Goal: Transaction & Acquisition: Purchase product/service

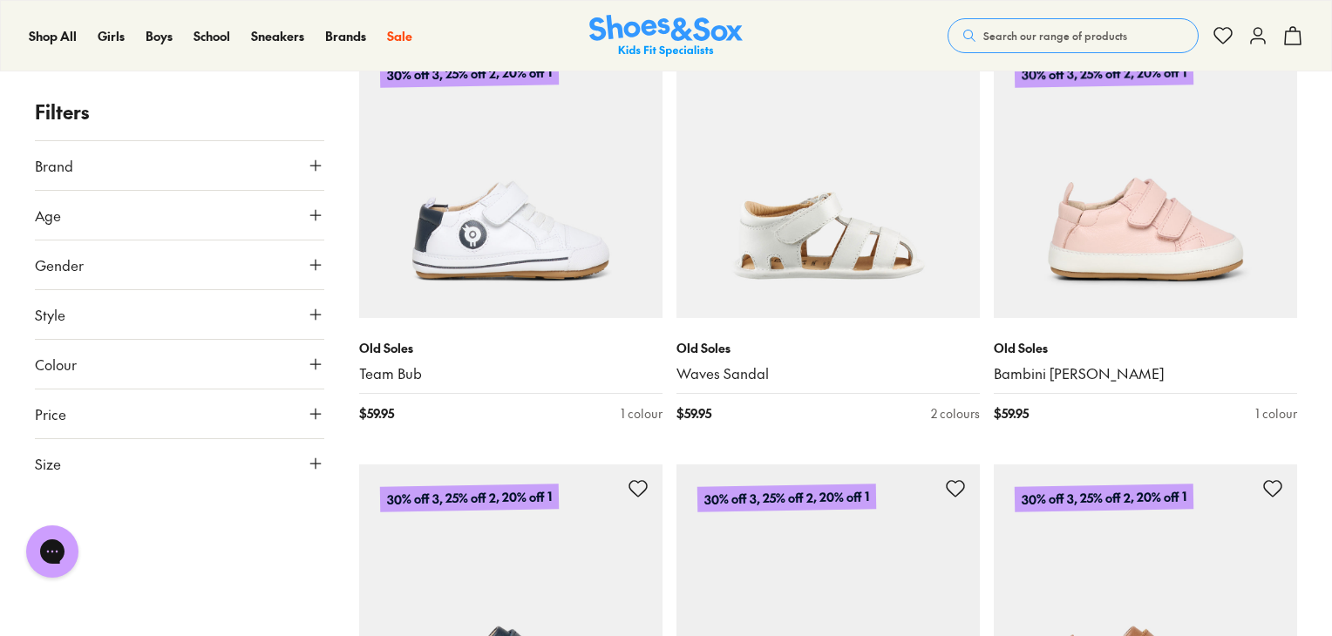
scroll to position [3224, 0]
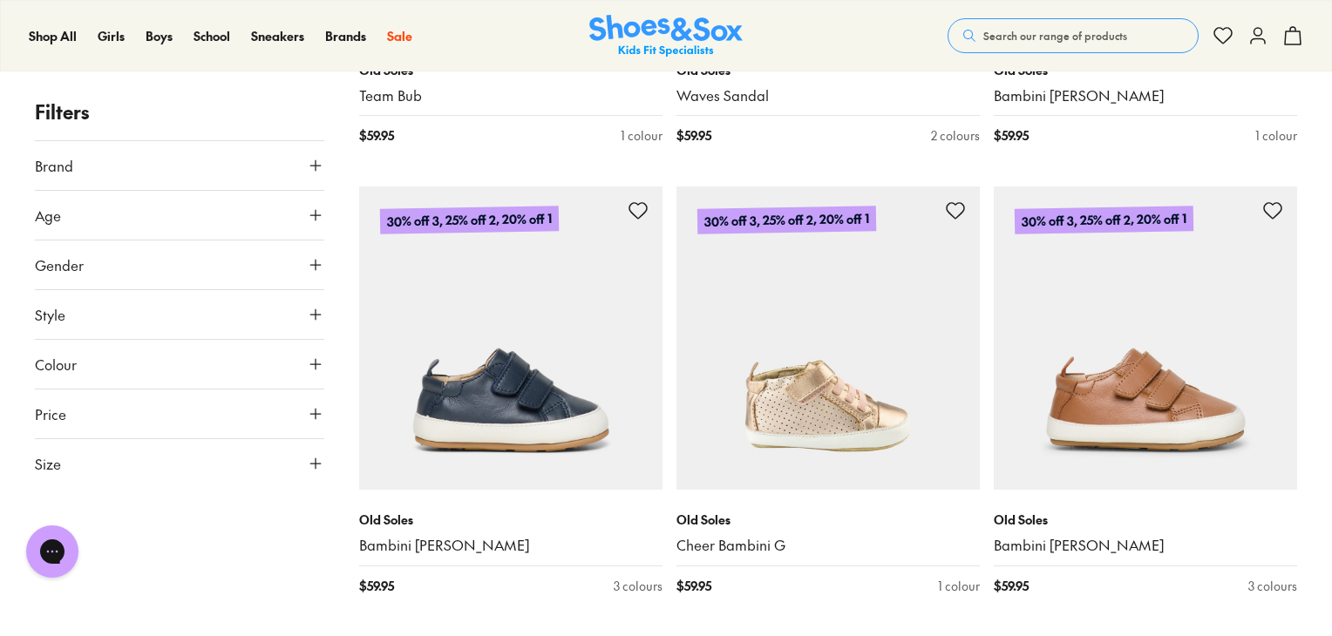
click at [313, 208] on icon at bounding box center [315, 215] width 17 height 17
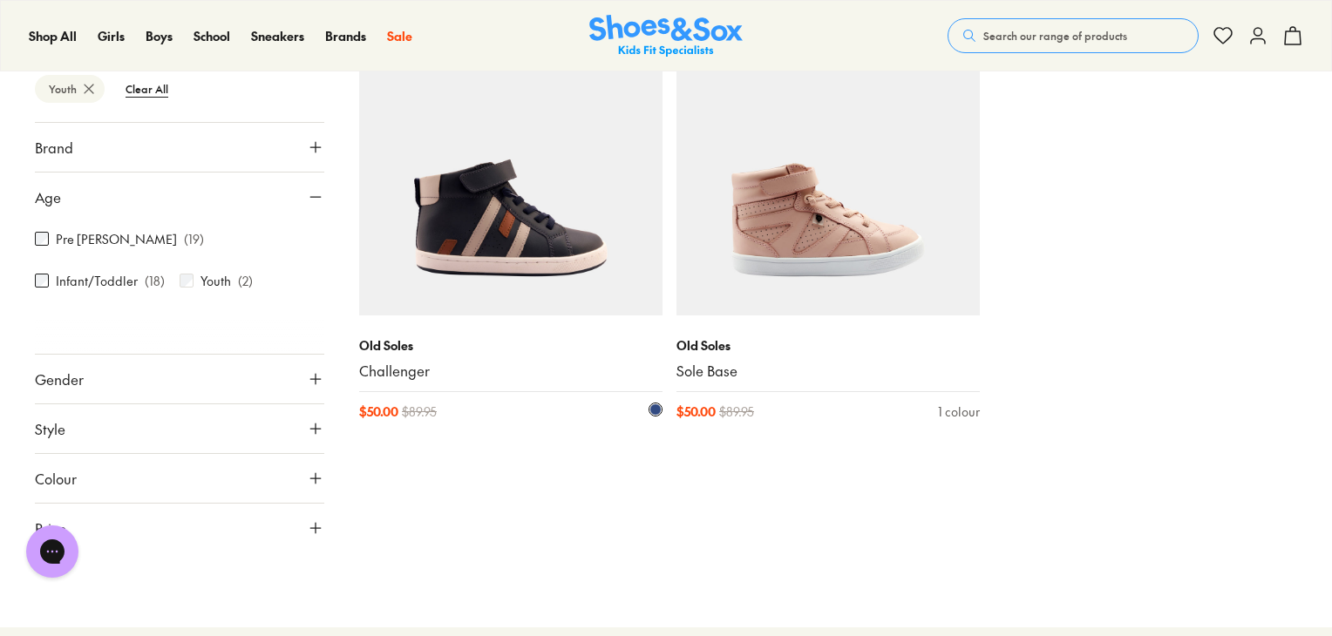
scroll to position [261, 0]
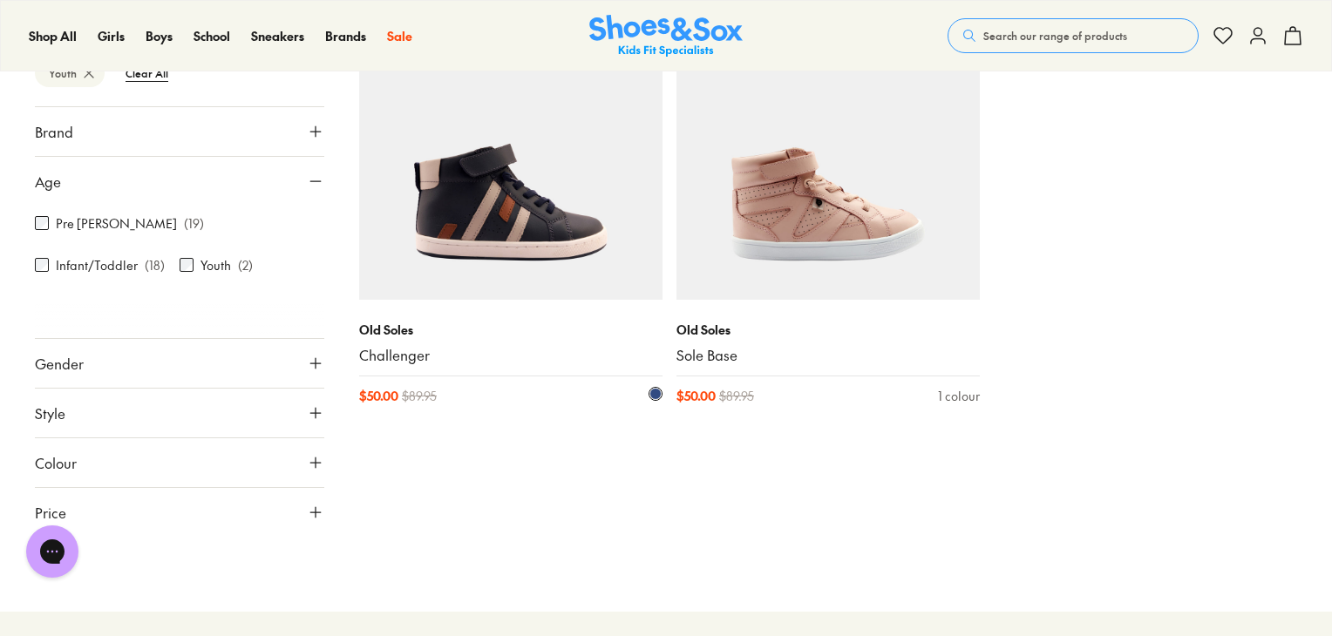
click at [479, 205] on img at bounding box center [510, 148] width 303 height 303
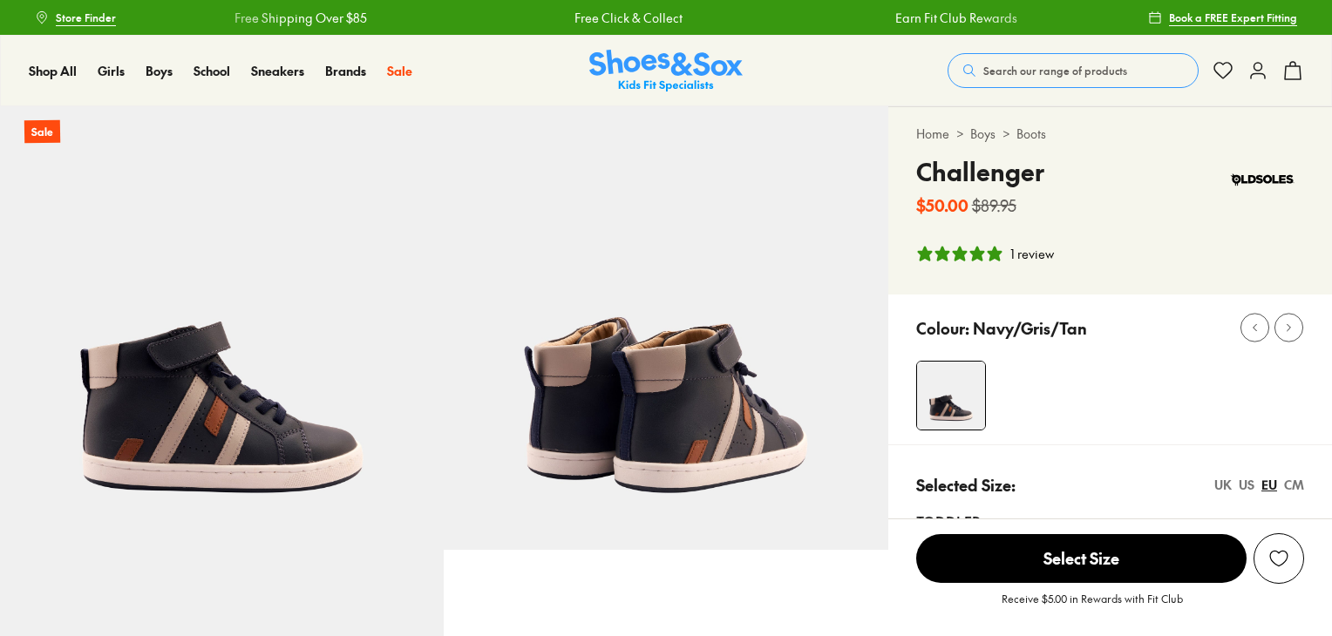
select select "*"
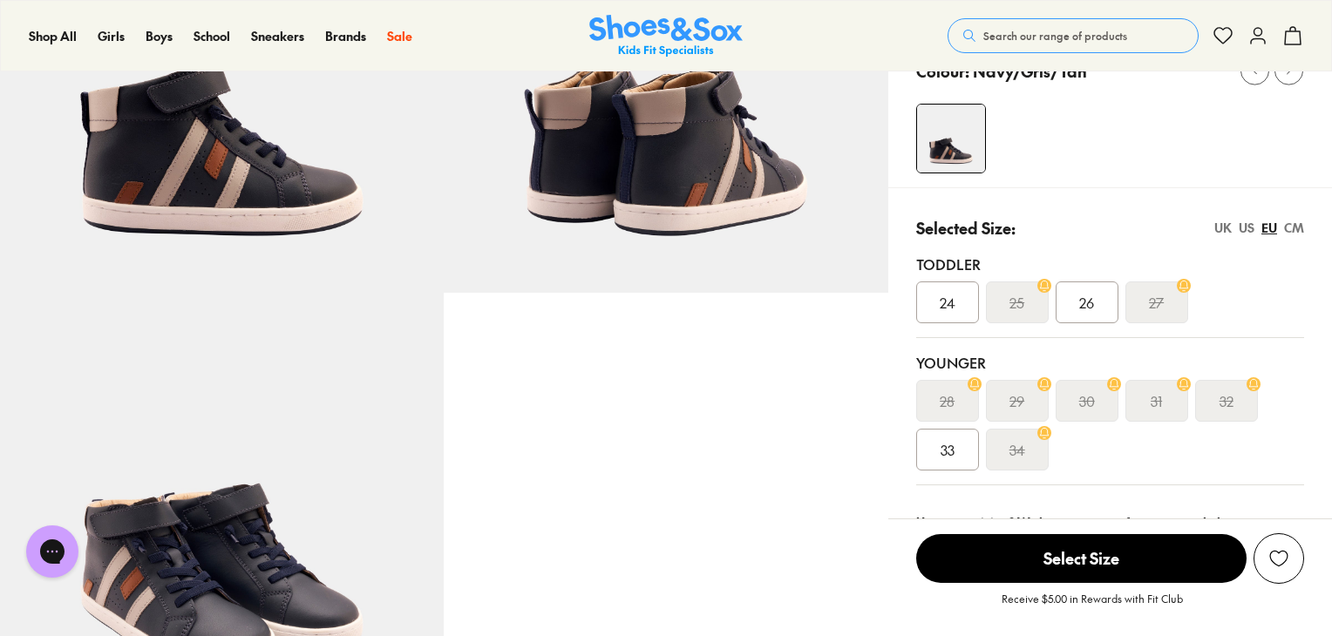
scroll to position [261, 0]
